Goal: Entertainment & Leisure: Consume media (video, audio)

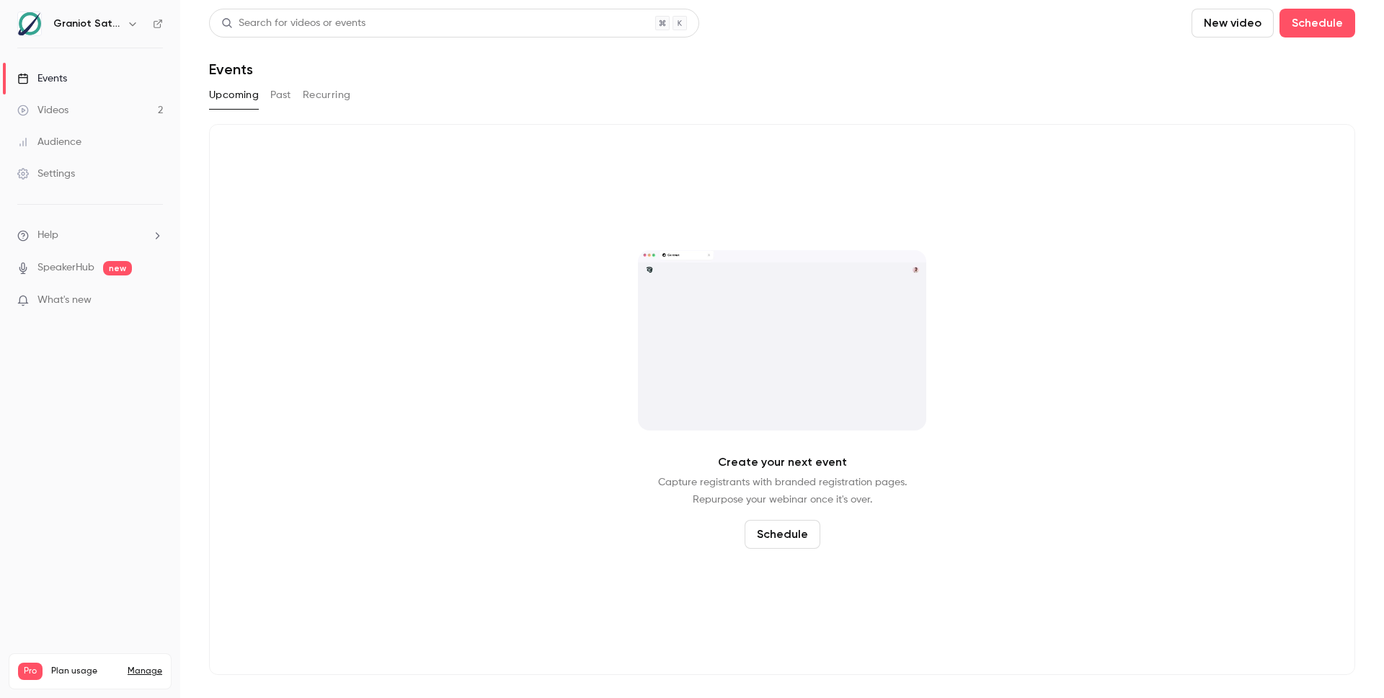
click at [105, 102] on link "Videos 2" at bounding box center [90, 110] width 180 height 32
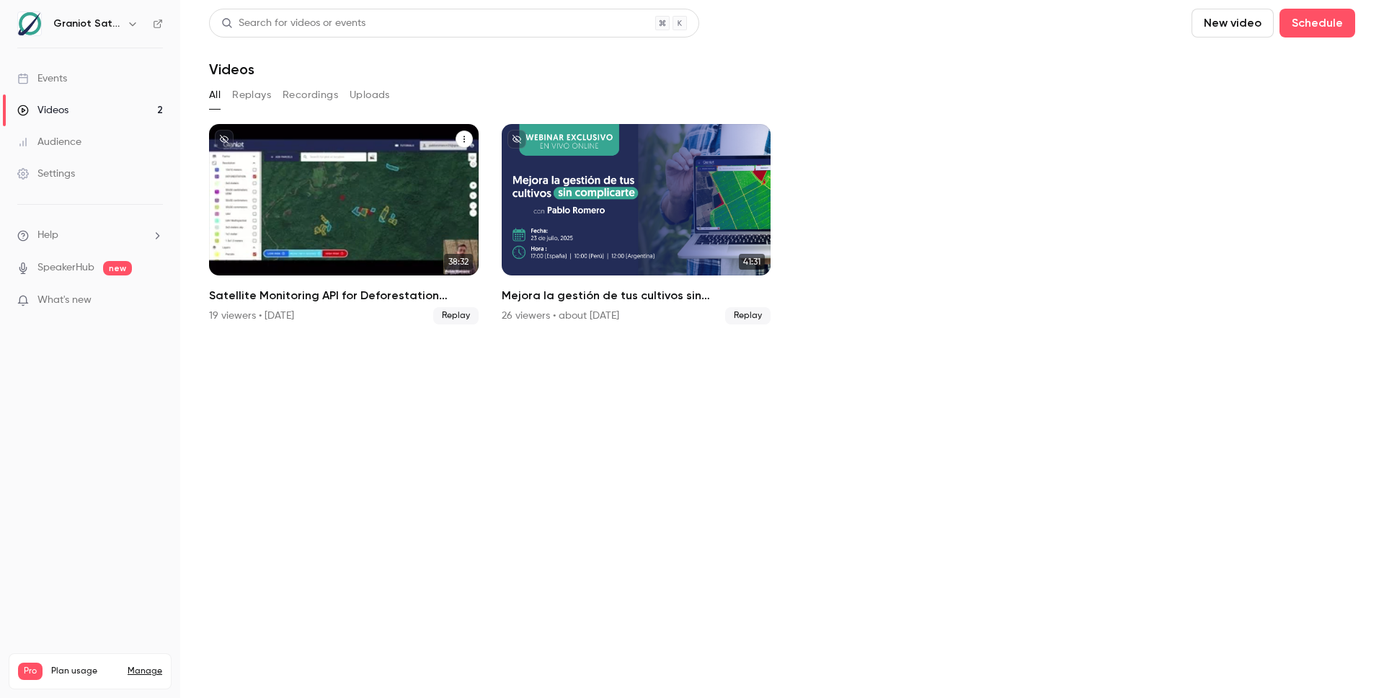
click at [316, 300] on h2 "Satellite Monitoring API for Deforestation Verification – EUDR Supply Chains" at bounding box center [344, 295] width 270 height 17
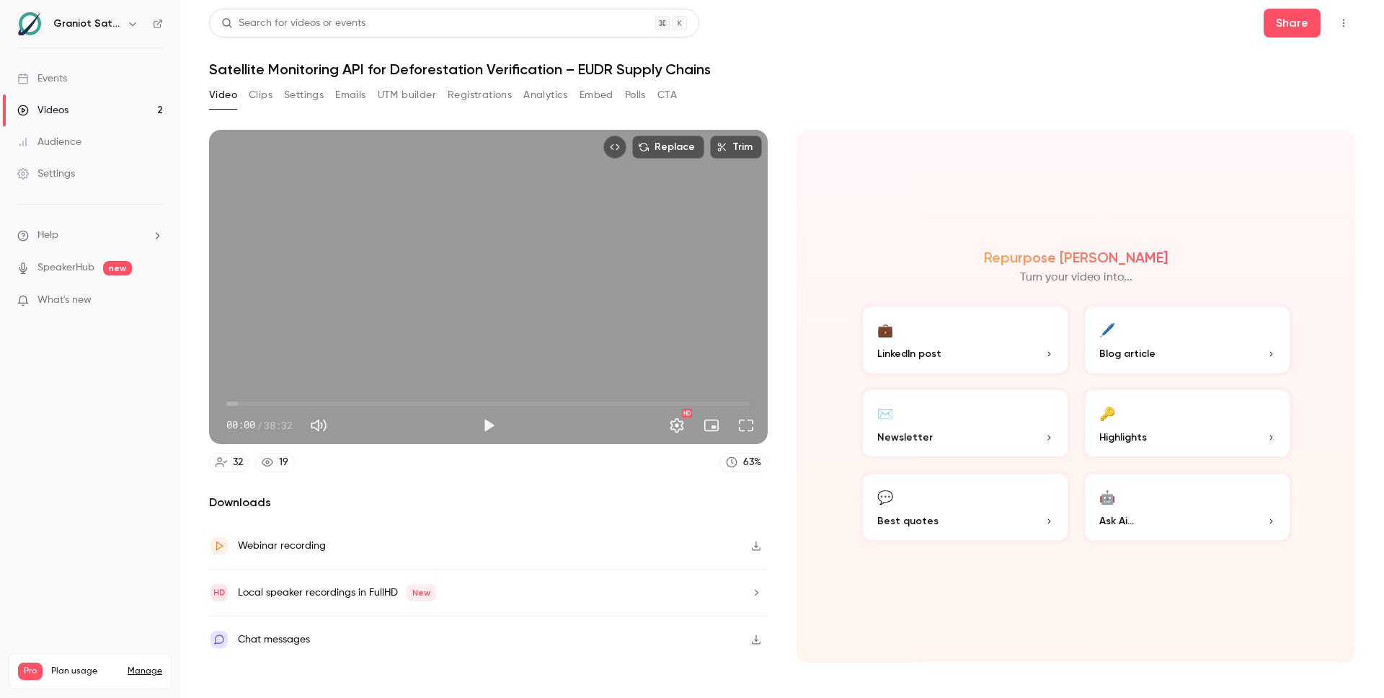
click at [285, 471] on link "19" at bounding box center [275, 462] width 40 height 19
